Goal: Task Accomplishment & Management: Manage account settings

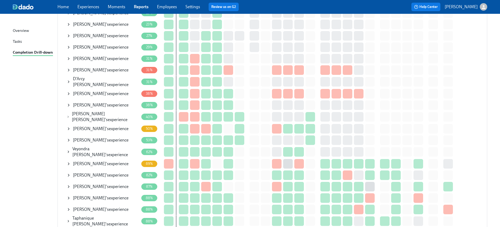
scroll to position [248, 0]
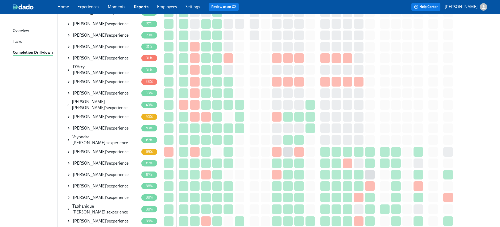
click at [67, 126] on icon at bounding box center [69, 128] width 4 height 4
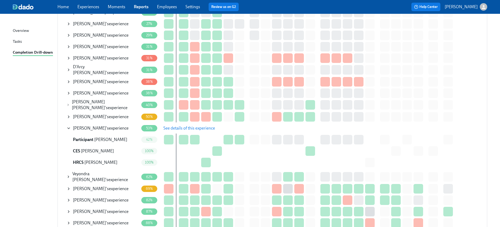
click at [204, 126] on span "See details of this experience" at bounding box center [189, 128] width 52 height 5
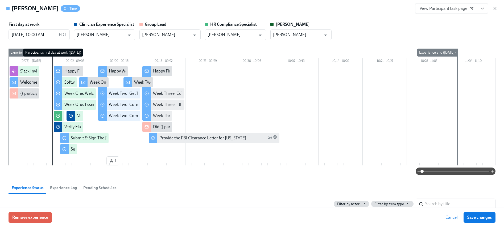
type input "Keenan Nessl"
type input "Rachel Keyworth"
type input "Chelsey Mendoza"
type input "Paige Eber"
click at [496, 8] on icon "button" at bounding box center [494, 8] width 5 height 5
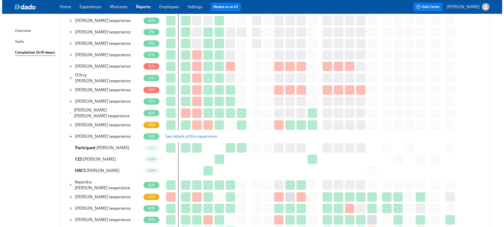
scroll to position [237, 0]
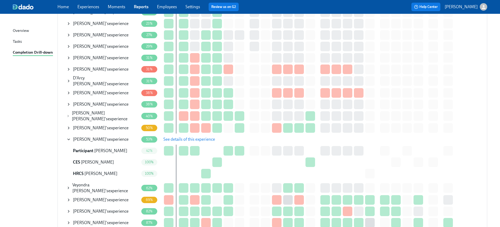
click at [69, 126] on icon at bounding box center [69, 128] width 4 height 4
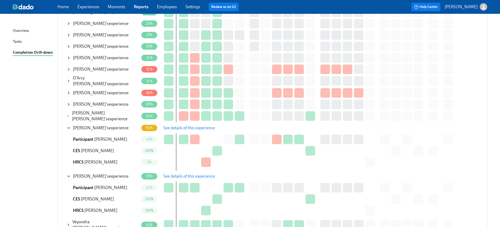
click at [179, 126] on span "See details of this experience" at bounding box center [189, 128] width 52 height 5
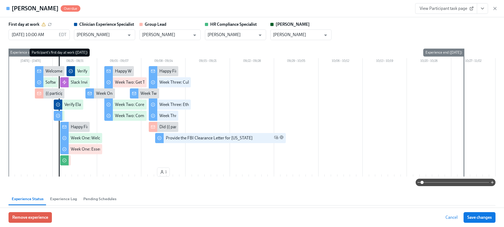
click at [483, 10] on icon "View task page" at bounding box center [482, 8] width 5 height 5
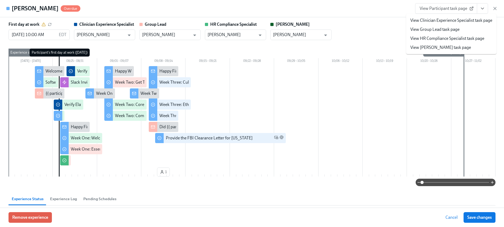
click at [450, 38] on link "View HR Compliance Specialist task page" at bounding box center [447, 39] width 74 height 6
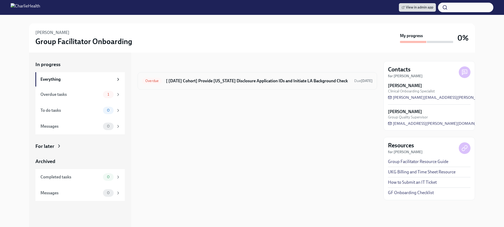
click at [245, 80] on h6 "[ Aug 26th Cohort] Provide Utah Disclosure Application IDs and Initiate LA Back…" at bounding box center [258, 81] width 184 height 6
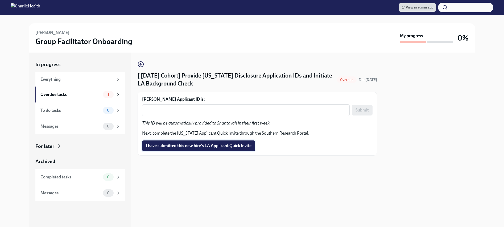
click at [214, 146] on span "I have submitted this new hire's LA Applicant Quick Invite" at bounding box center [199, 145] width 106 height 5
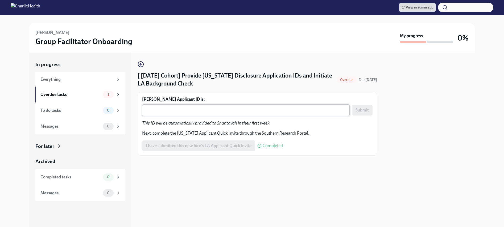
click at [233, 109] on textarea "Shantayah Hayes's Applicant ID is:" at bounding box center [245, 110] width 201 height 6
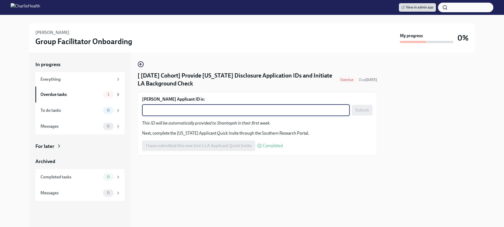
paste textarea "1249039"
type textarea "1249039"
click at [364, 111] on span "Submit" at bounding box center [361, 110] width 13 height 5
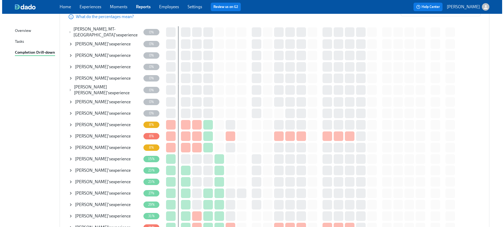
scroll to position [79, 0]
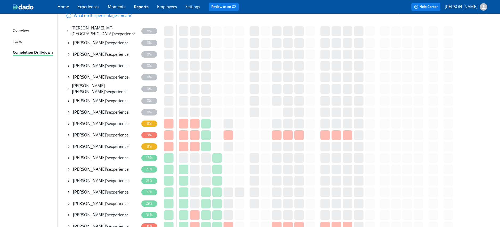
click at [66, 213] on td "Anita DiGloria 's experience" at bounding box center [103, 215] width 75 height 11
click at [108, 213] on div "Anita DiGloria 's experience" at bounding box center [101, 216] width 56 height 6
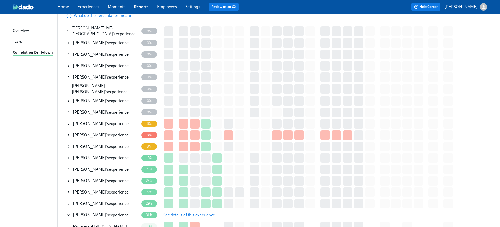
click at [193, 213] on span "See details of this experience" at bounding box center [189, 215] width 52 height 5
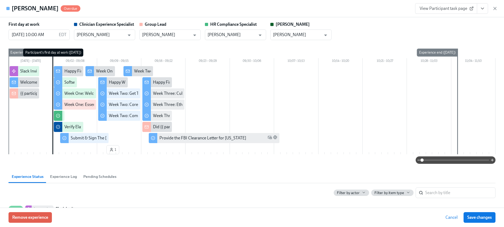
type input "[PERSON_NAME]"
type input "Sara Tippey"
type input "[PERSON_NAME]"
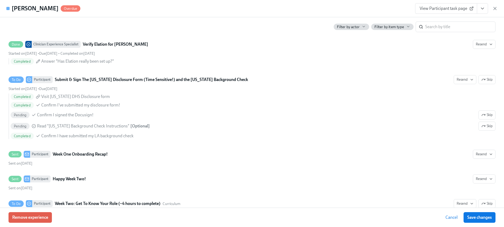
scroll to position [565, 0]
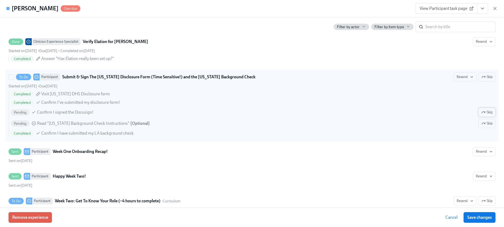
click at [487, 114] on span "Skip" at bounding box center [486, 112] width 11 height 5
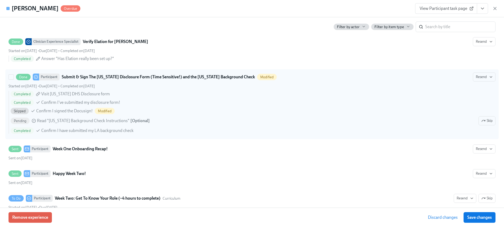
click at [485, 126] on div "Completed Visit Utah DHS Disclosure form Completed Confirm I've submitted my di…" at bounding box center [252, 112] width 487 height 43
click at [14, 80] on input "Done Participant Submit & Sign The Utah Disclosure Form (Time Sensitive!) and t…" at bounding box center [11, 77] width 5 height 5
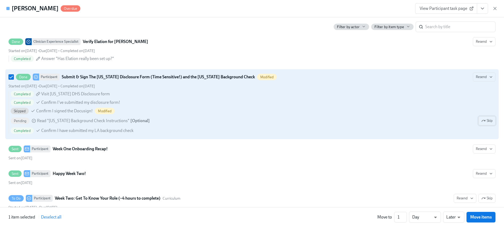
click at [485, 123] on span "Skip" at bounding box center [486, 120] width 11 height 5
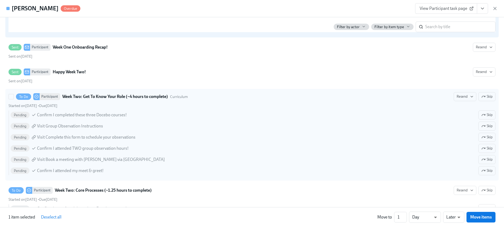
scroll to position [686, 0]
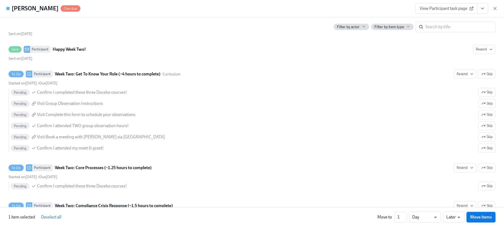
click at [479, 219] on span "Move items" at bounding box center [481, 217] width 22 height 5
checkbox input "false"
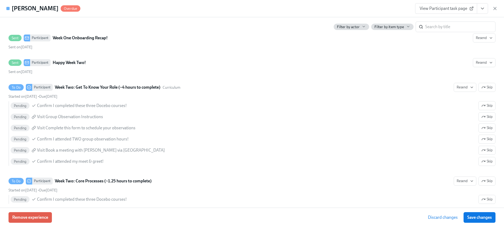
scroll to position [700, 0]
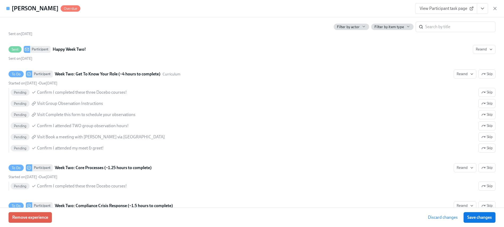
click at [444, 220] on span "Discard changes" at bounding box center [443, 217] width 30 height 5
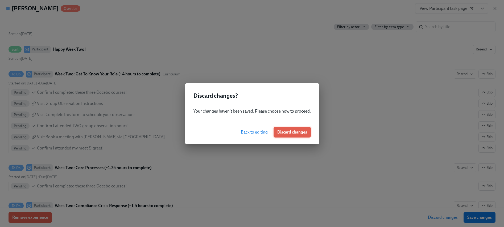
click at [289, 133] on span "Discard changes" at bounding box center [292, 132] width 30 height 5
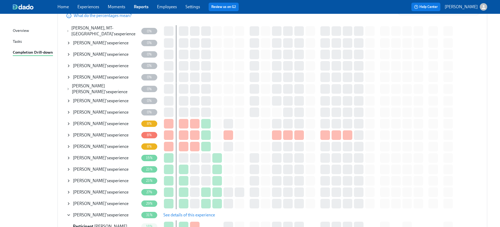
click at [169, 217] on button "See details of this experience" at bounding box center [189, 215] width 59 height 11
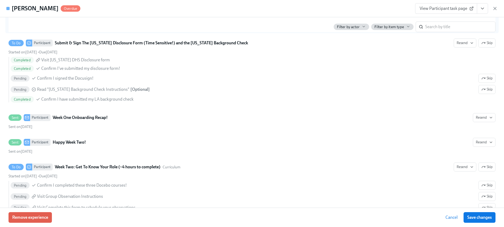
scroll to position [606, 0]
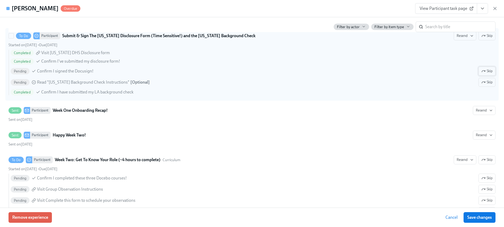
click at [481, 71] on span "Skip" at bounding box center [486, 71] width 11 height 5
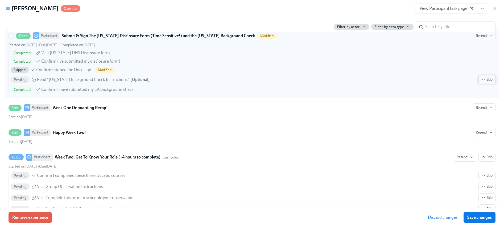
click at [483, 81] on span "Skip" at bounding box center [486, 79] width 11 height 5
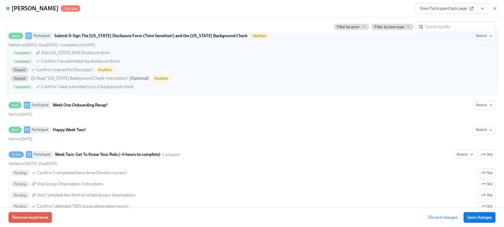
click at [474, 217] on span "Save changes" at bounding box center [479, 217] width 24 height 5
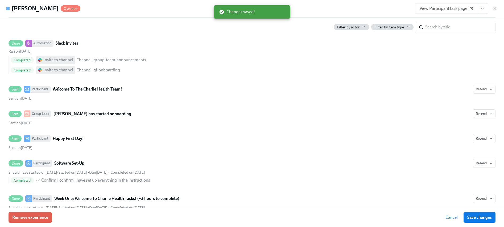
scroll to position [147, 0]
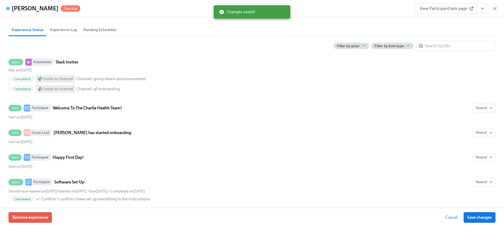
click at [485, 6] on button "View task page" at bounding box center [482, 8] width 11 height 11
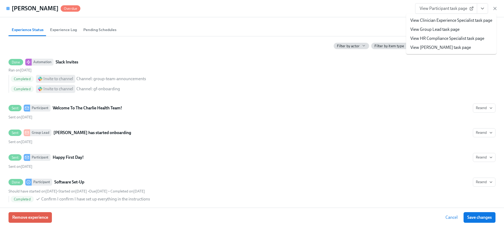
click at [444, 37] on link "View HR Compliance Specialist task page" at bounding box center [447, 39] width 74 height 6
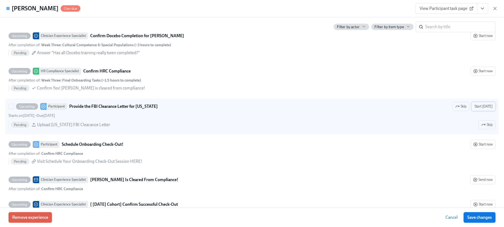
scroll to position [1174, 0]
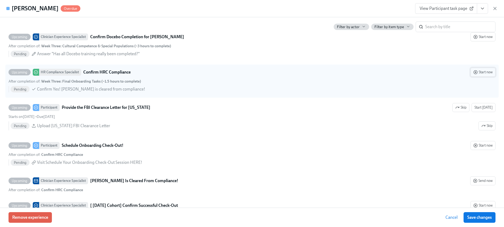
click at [476, 74] on span "Start now" at bounding box center [482, 72] width 19 height 5
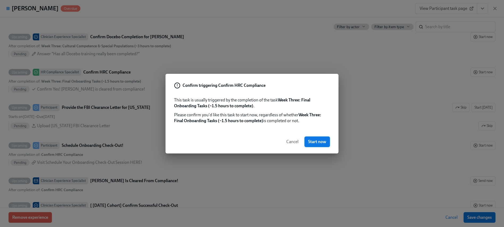
click at [311, 139] on span "Start now" at bounding box center [317, 141] width 18 height 5
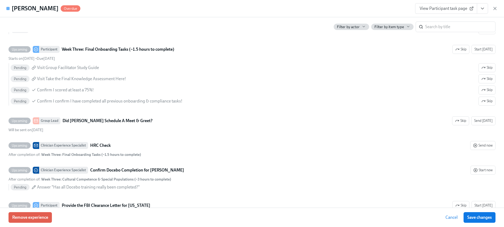
click at [478, 10] on button "View task page" at bounding box center [482, 8] width 11 height 11
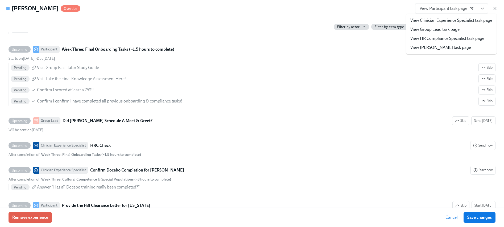
click at [450, 37] on link "View HR Compliance Specialist task page" at bounding box center [447, 39] width 74 height 6
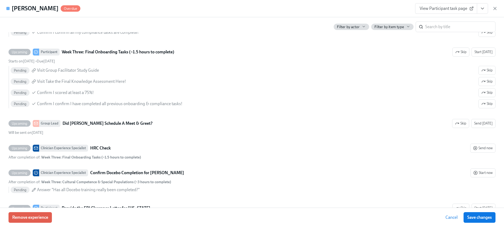
scroll to position [1114, 0]
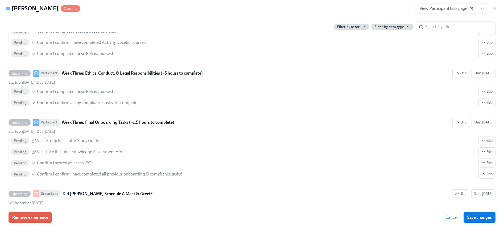
click at [498, 9] on div "Anita DiGloria Overdue View Participant task page" at bounding box center [252, 8] width 504 height 17
click at [496, 9] on icon "button" at bounding box center [494, 8] width 5 height 5
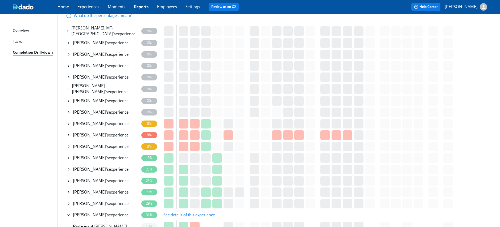
click at [69, 76] on icon at bounding box center [69, 77] width 4 height 4
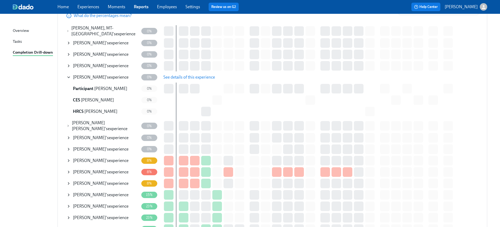
click at [183, 79] on span "See details of this experience" at bounding box center [189, 77] width 52 height 5
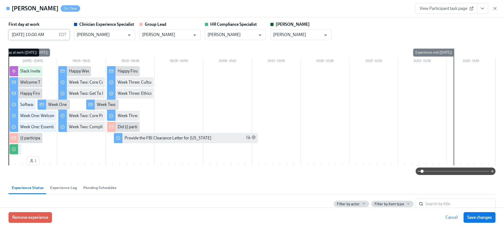
click at [23, 36] on input "09/08/2025 10:00 AM" at bounding box center [33, 35] width 48 height 11
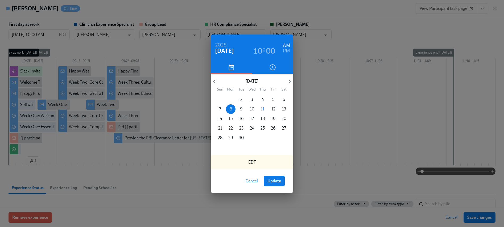
click at [233, 118] on span "15" at bounding box center [231, 119] width 10 height 6
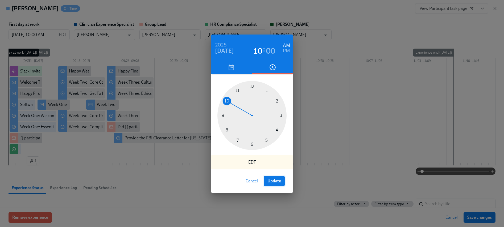
click at [274, 181] on span "Update" at bounding box center [274, 181] width 14 height 5
type input "09/15/2025 10:00 AM"
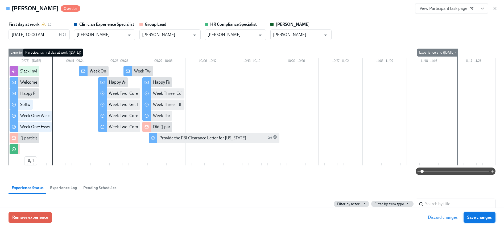
click at [469, 218] on span "Save changes" at bounding box center [479, 217] width 24 height 5
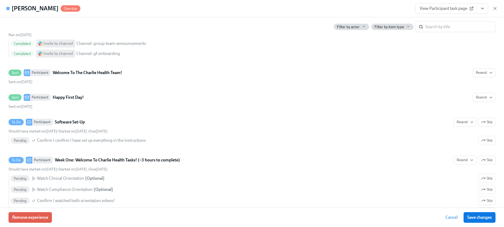
scroll to position [255, 0]
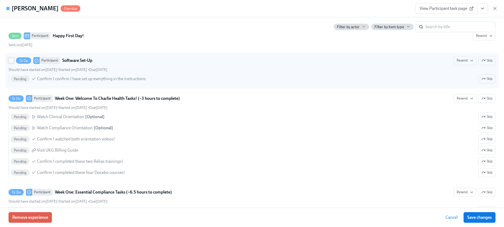
click at [9, 62] on input "To Do Participant Software Set-Up Resend Skip Should have started on September …" at bounding box center [11, 60] width 5 height 5
checkbox input "true"
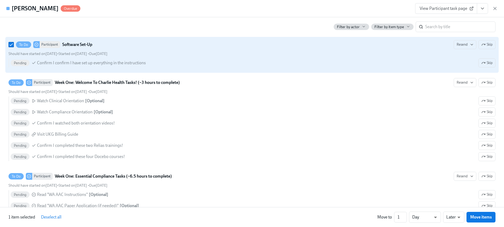
scroll to position [284, 0]
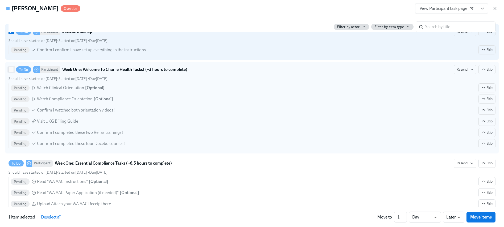
click at [10, 71] on input "To Do Participant Week One: Welcome To Charlie Health Tasks! (~3 hours to compl…" at bounding box center [11, 69] width 5 height 5
checkbox input "true"
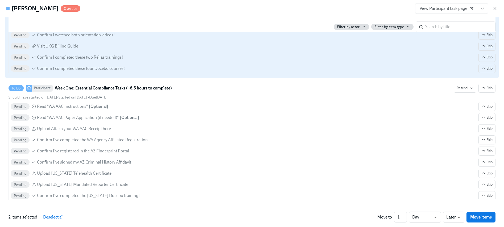
scroll to position [367, 0]
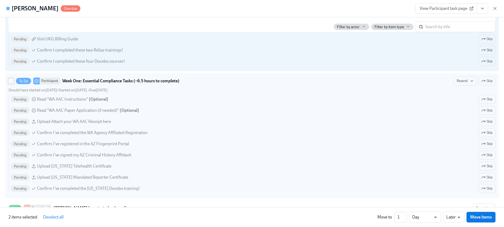
click at [10, 81] on input "To Do Participant Week One: Essential Compliance Tasks (~6.5 hours to complete)…" at bounding box center [11, 81] width 5 height 5
checkbox input "true"
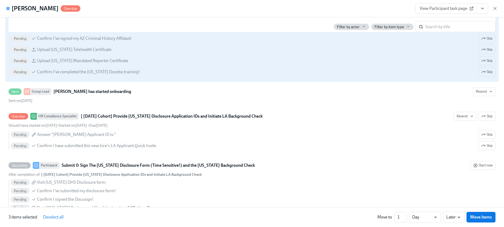
scroll to position [515, 0]
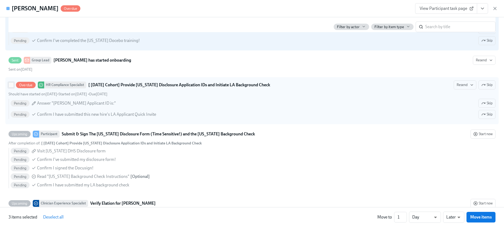
click at [10, 84] on input "Overdue HR Compliance Specialist [ Sep 15th Cohort] Provide Utah Disclosure App…" at bounding box center [11, 85] width 5 height 5
checkbox input "true"
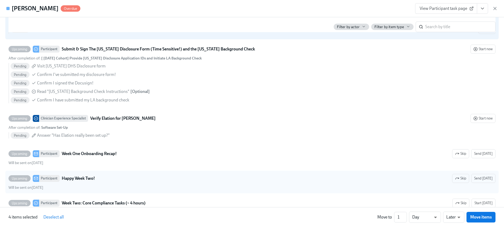
scroll to position [599, 0]
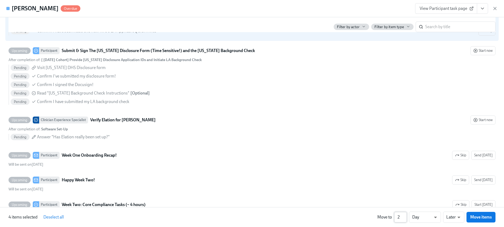
click at [404, 216] on input "2" at bounding box center [400, 217] width 13 height 11
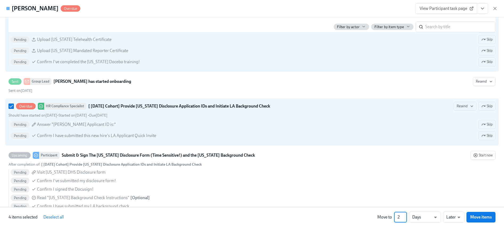
scroll to position [463, 0]
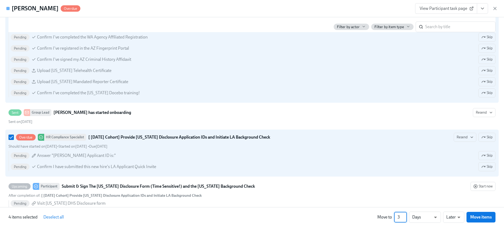
type input "3"
click at [405, 215] on input "3" at bounding box center [400, 217] width 13 height 11
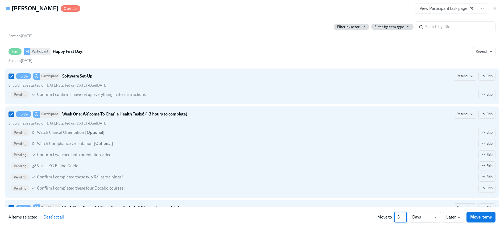
scroll to position [239, 0]
click at [480, 215] on span "Move items" at bounding box center [481, 217] width 22 height 5
checkbox input "false"
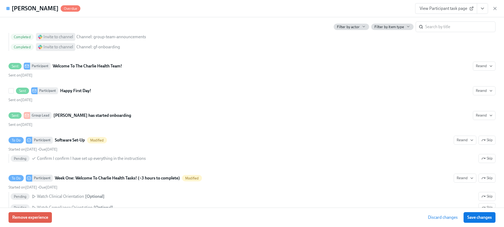
scroll to position [197, 0]
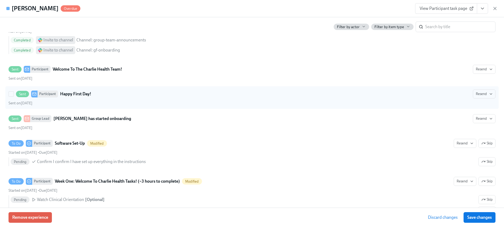
click at [8, 94] on label "Sent Participant Happy First Day! Resend Sent on September 11th" at bounding box center [251, 97] width 493 height 23
click at [9, 94] on input "Sent Participant Happy First Day! Resend Sent on September 11th" at bounding box center [11, 94] width 5 height 5
checkbox input "true"
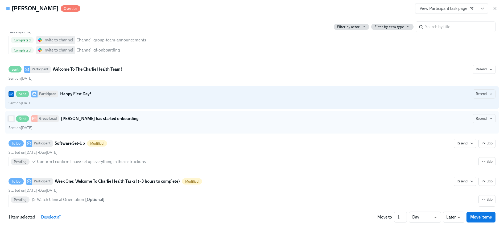
click at [10, 120] on input "Sent Group Lead Jameka Dunn has started onboarding Resend Sent on September 11th" at bounding box center [11, 119] width 5 height 5
checkbox input "true"
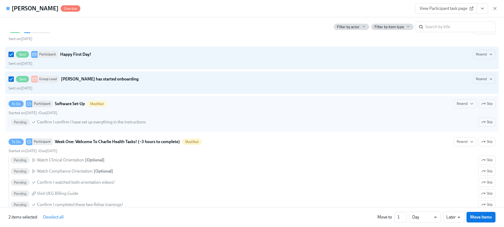
scroll to position [238, 0]
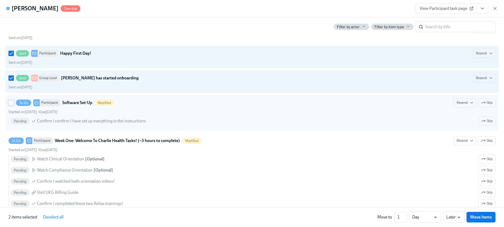
click at [9, 104] on input "To Do Participant Software Set-Up Modified Resend Skip Started on September 11t…" at bounding box center [11, 103] width 5 height 5
checkbox input "true"
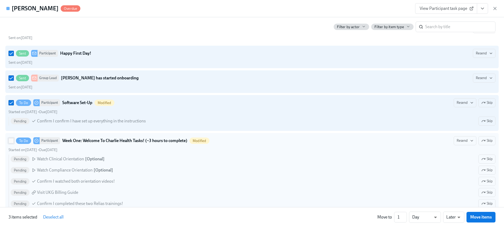
click at [10, 142] on input "To Do Participant Week One: Welcome To Charlie Health Tasks! (~3 hours to compl…" at bounding box center [11, 141] width 5 height 5
checkbox input "true"
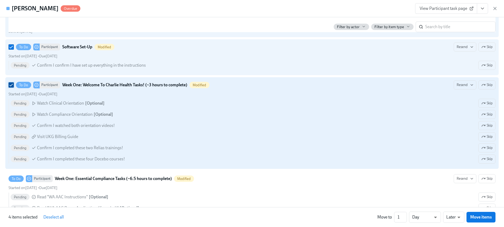
scroll to position [351, 0]
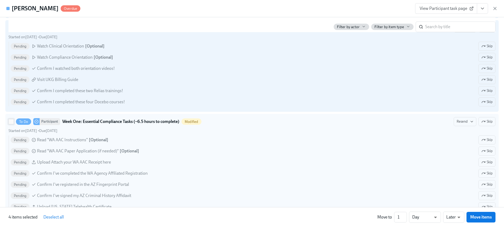
click at [10, 123] on input "To Do Participant Week One: Essential Compliance Tasks (~6.5 hours to complete)…" at bounding box center [11, 121] width 5 height 5
checkbox input "true"
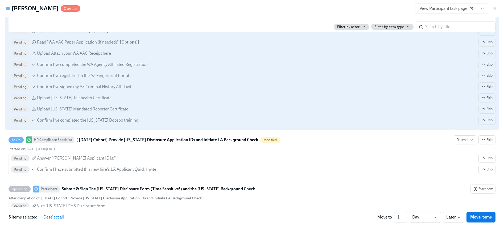
scroll to position [482, 0]
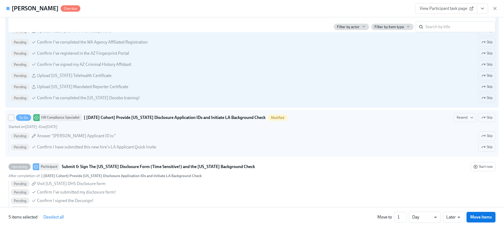
click at [11, 119] on input "To Do HR Compliance Specialist [ Sep 15th Cohort] Provide Utah Disclosure Appli…" at bounding box center [11, 117] width 5 height 5
checkbox input "true"
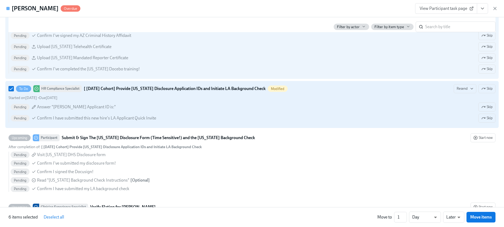
scroll to position [519, 0]
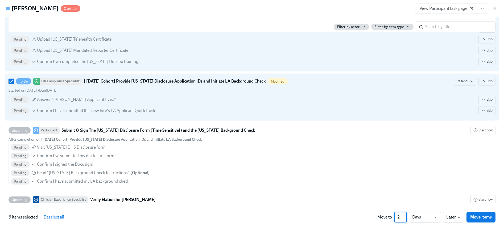
click at [405, 215] on input "2" at bounding box center [400, 217] width 13 height 11
type input "3"
click at [405, 215] on input "3" at bounding box center [400, 217] width 13 height 11
click at [482, 216] on span "Move items" at bounding box center [481, 217] width 22 height 5
checkbox input "false"
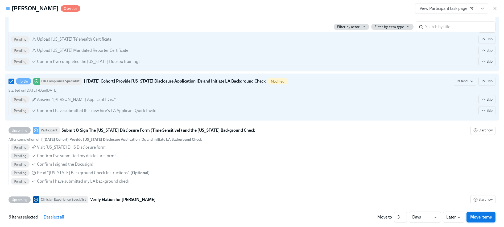
checkbox input "false"
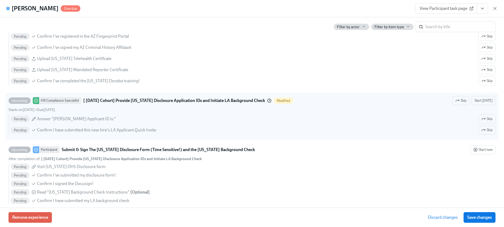
scroll to position [461, 0]
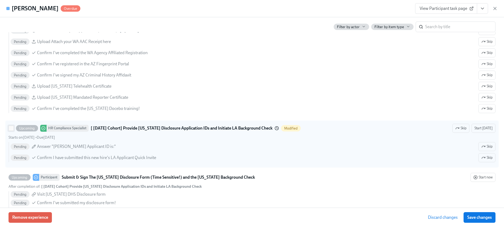
click at [9, 131] on label "Upcoming HR Compliance Specialist [ Sep 15th Cohort] Provide Utah Disclosure Ap…" at bounding box center [251, 144] width 493 height 47
click at [9, 131] on input "Upcoming HR Compliance Specialist [ Sep 15th Cohort] Provide Utah Disclosure Ap…" at bounding box center [11, 128] width 5 height 5
checkbox input "true"
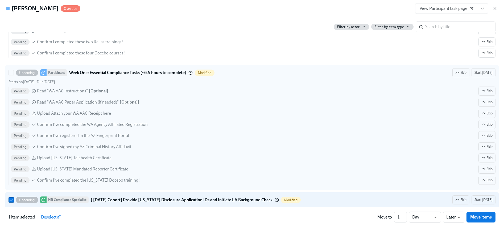
scroll to position [371, 0]
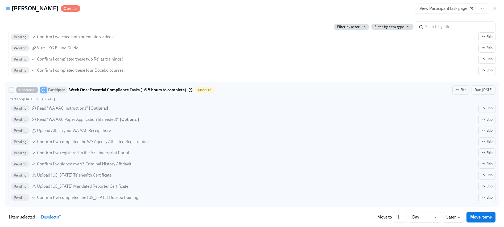
click at [8, 93] on label "Upcoming Participant Week One: Essential Compliance Tasks (~6.5 hours to comple…" at bounding box center [251, 144] width 493 height 125
click at [9, 93] on input "Upcoming Participant Week One: Essential Compliance Tasks (~6.5 hours to comple…" at bounding box center [11, 90] width 5 height 5
checkbox input "true"
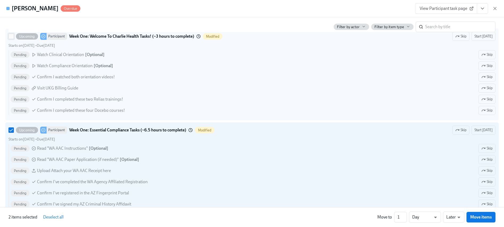
scroll to position [275, 0]
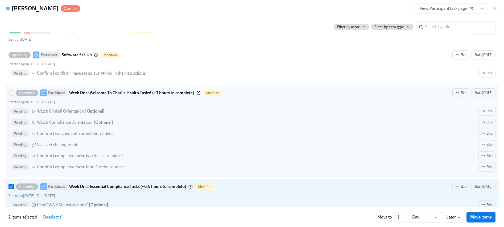
click at [14, 91] on div at bounding box center [12, 92] width 7 height 5
click at [14, 91] on input "Upcoming Participant Week One: Welcome To Charlie Health Tasks! (~3 hours to co…" at bounding box center [11, 93] width 5 height 5
checkbox input "true"
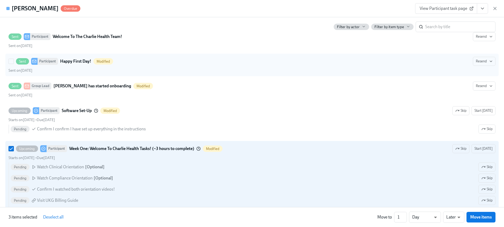
scroll to position [197, 0]
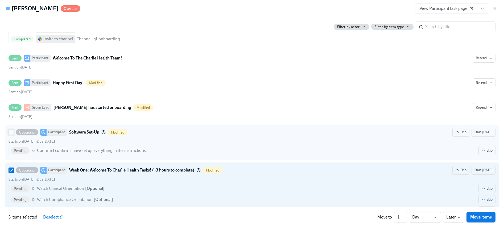
click at [9, 131] on input "Upcoming Participant Software Set-Up Modified Skip Start today Starts on Septem…" at bounding box center [11, 132] width 5 height 5
checkbox input "true"
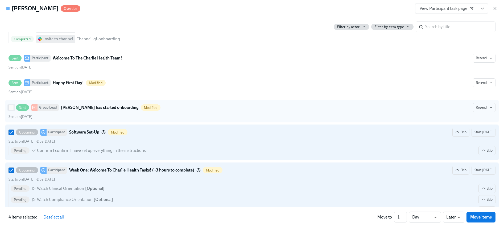
click at [9, 106] on input "Sent Group Lead Jameka Dunn has started onboarding Modified Resend Sent on Sept…" at bounding box center [11, 107] width 5 height 5
checkbox input "true"
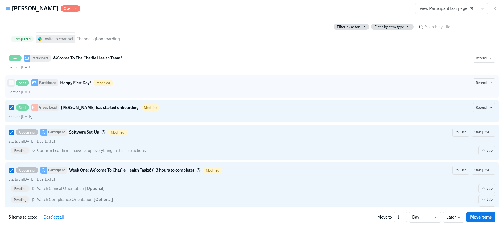
click at [10, 82] on input "Sent Participant Happy First Day! Modified Resend Sent on September 11th" at bounding box center [11, 83] width 5 height 5
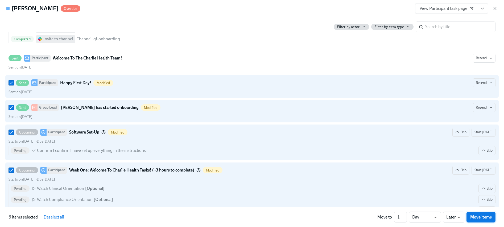
click at [477, 215] on span "Move items" at bounding box center [481, 217] width 22 height 5
checkbox input "false"
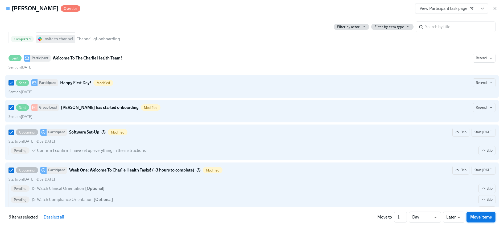
checkbox input "false"
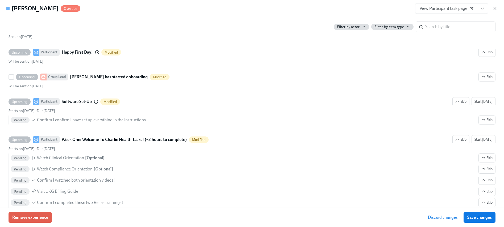
scroll to position [229, 0]
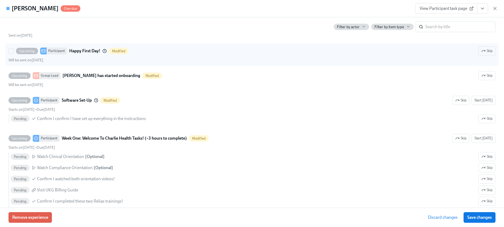
click at [7, 51] on label "Upcoming Participant Happy First Day! Modified Skip Will be sent on September 1…" at bounding box center [251, 54] width 493 height 23
click at [9, 51] on input "Upcoming Participant Happy First Day! Modified Skip Will be sent on September 1…" at bounding box center [11, 51] width 5 height 5
checkbox input "true"
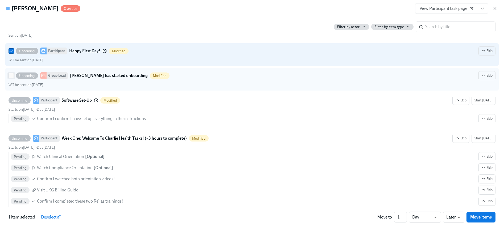
click at [10, 76] on input "Upcoming Group Lead Jameka Dunn has started onboarding Modified Skip Will be se…" at bounding box center [11, 75] width 5 height 5
checkbox input "true"
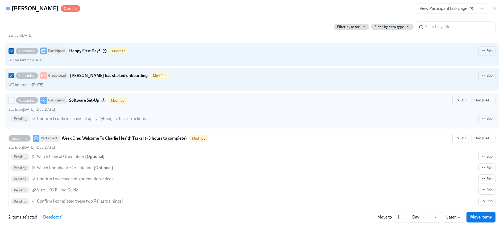
click at [9, 99] on span at bounding box center [11, 100] width 5 height 5
click at [9, 99] on input "Upcoming Participant Software Set-Up Modified Skip Start today Starts on Septem…" at bounding box center [11, 100] width 5 height 5
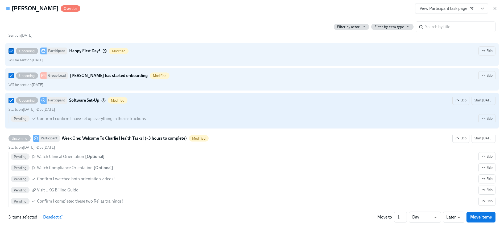
scroll to position [230, 0]
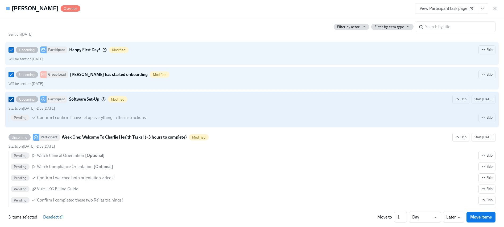
click at [9, 97] on input "Upcoming Participant Software Set-Up Modified Skip Start today Starts on Septem…" at bounding box center [11, 99] width 5 height 5
checkbox input "false"
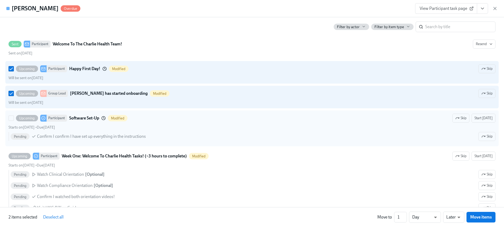
scroll to position [210, 0]
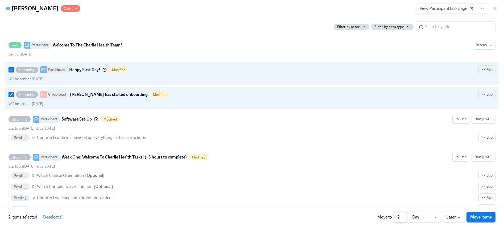
click at [404, 216] on input "2" at bounding box center [400, 217] width 13 height 11
type input "3"
click at [404, 216] on input "3" at bounding box center [400, 217] width 13 height 11
click at [483, 216] on span "Move items" at bounding box center [481, 217] width 22 height 5
checkbox input "false"
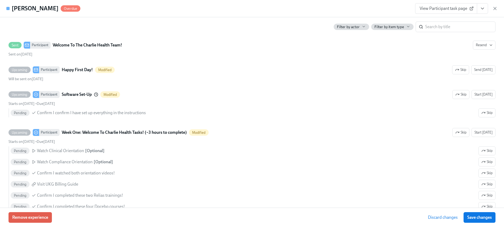
click at [475, 218] on span "Save changes" at bounding box center [479, 217] width 24 height 5
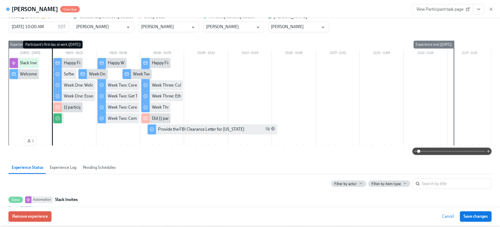
scroll to position [0, 0]
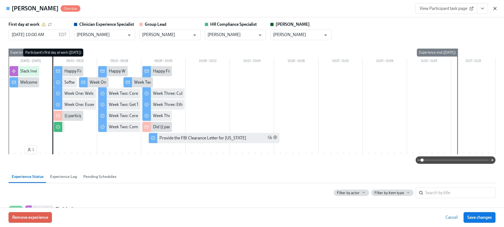
click at [494, 8] on icon "button" at bounding box center [495, 8] width 3 height 3
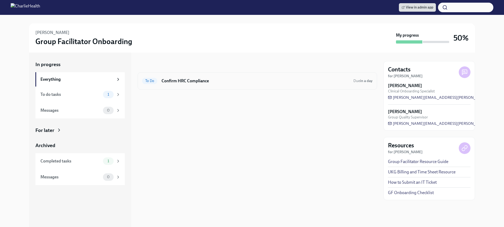
click at [216, 76] on div "To Do Confirm HRC Compliance Due in a day" at bounding box center [257, 81] width 239 height 18
click at [200, 81] on h6 "Confirm HRC Compliance" at bounding box center [255, 81] width 188 height 6
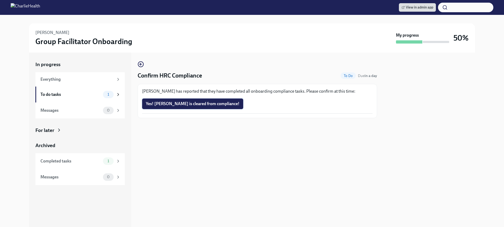
click at [186, 106] on span "Yes! [PERSON_NAME] is cleared from compliance!" at bounding box center [193, 103] width 94 height 5
